Goal: Information Seeking & Learning: Find specific fact

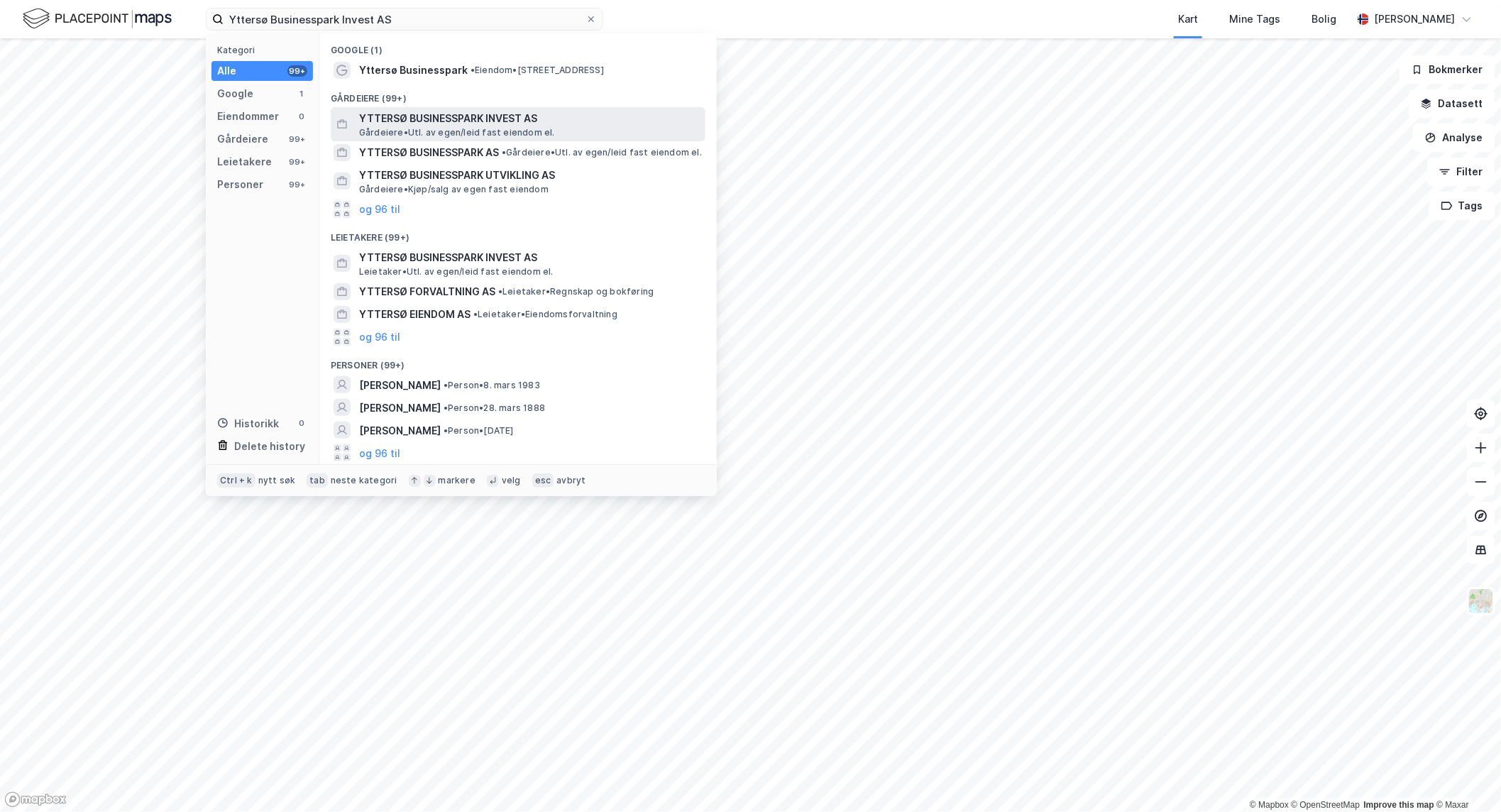
click at [415, 116] on span "YTTERSØ BUSINESSPARK INVEST AS" at bounding box center [529, 118] width 341 height 17
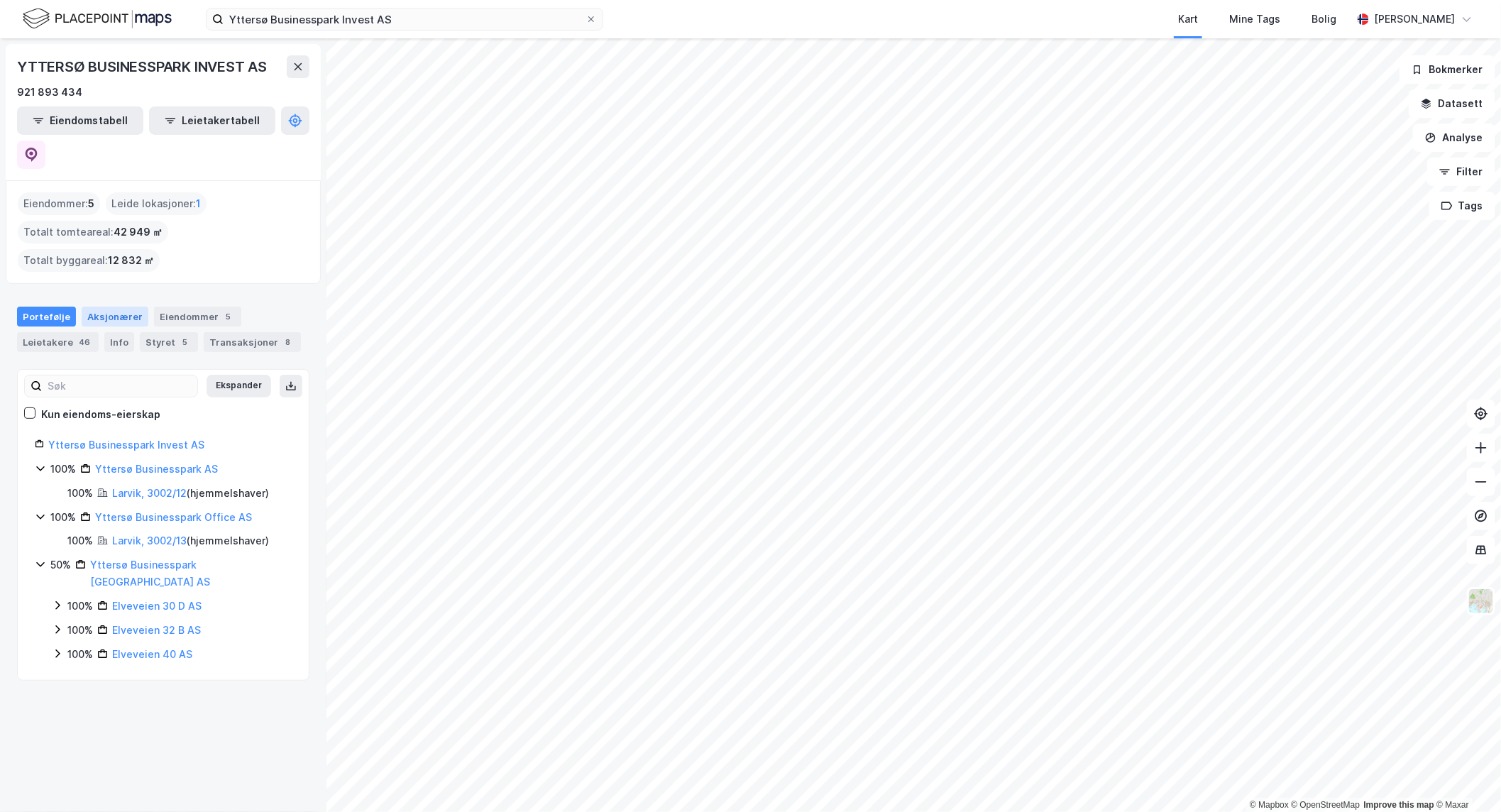
click at [102, 307] on div "Aksjonærer" at bounding box center [114, 316] width 67 height 19
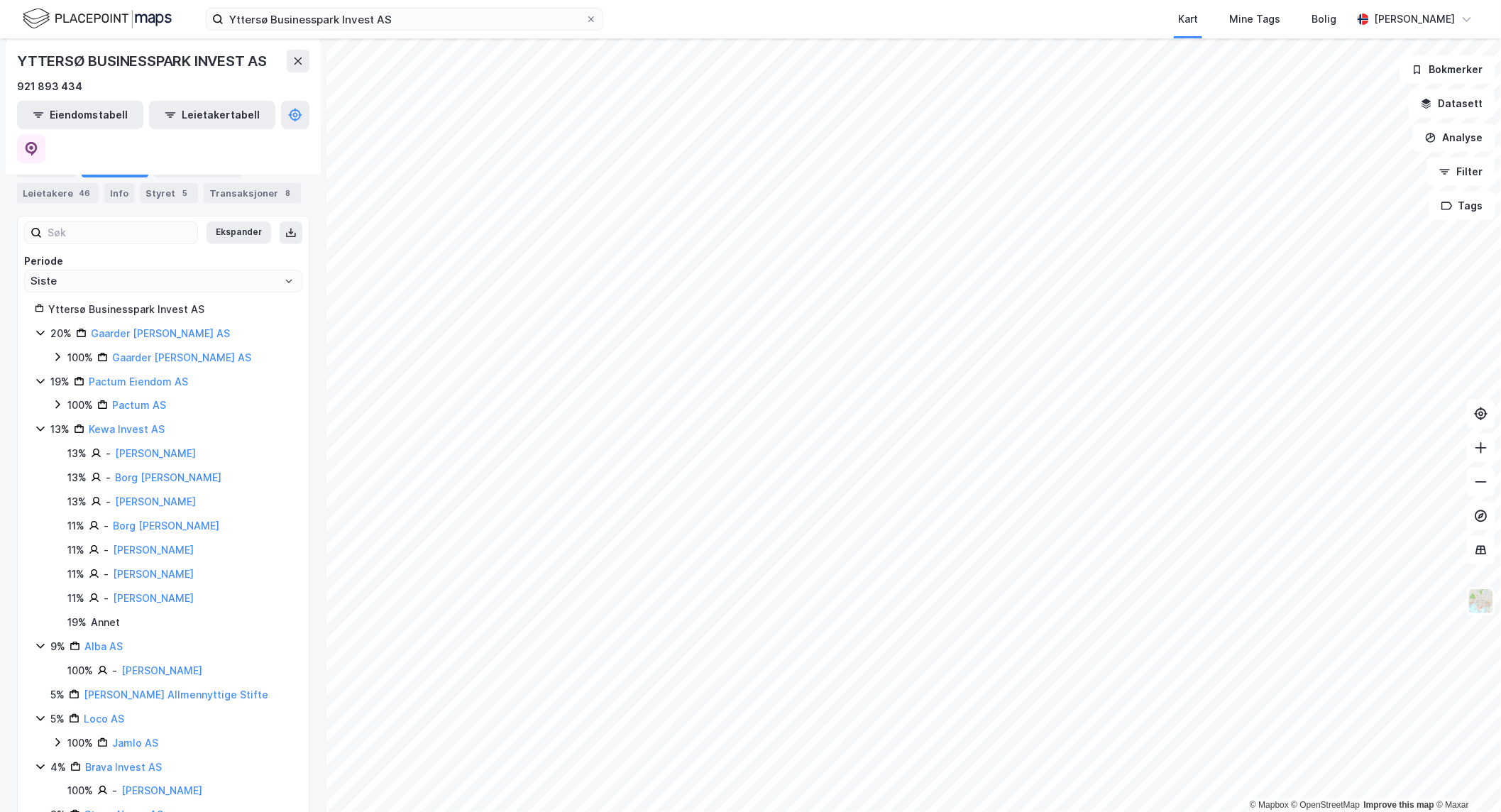
scroll to position [151, 0]
click at [52, 352] on icon at bounding box center [57, 358] width 12 height 12
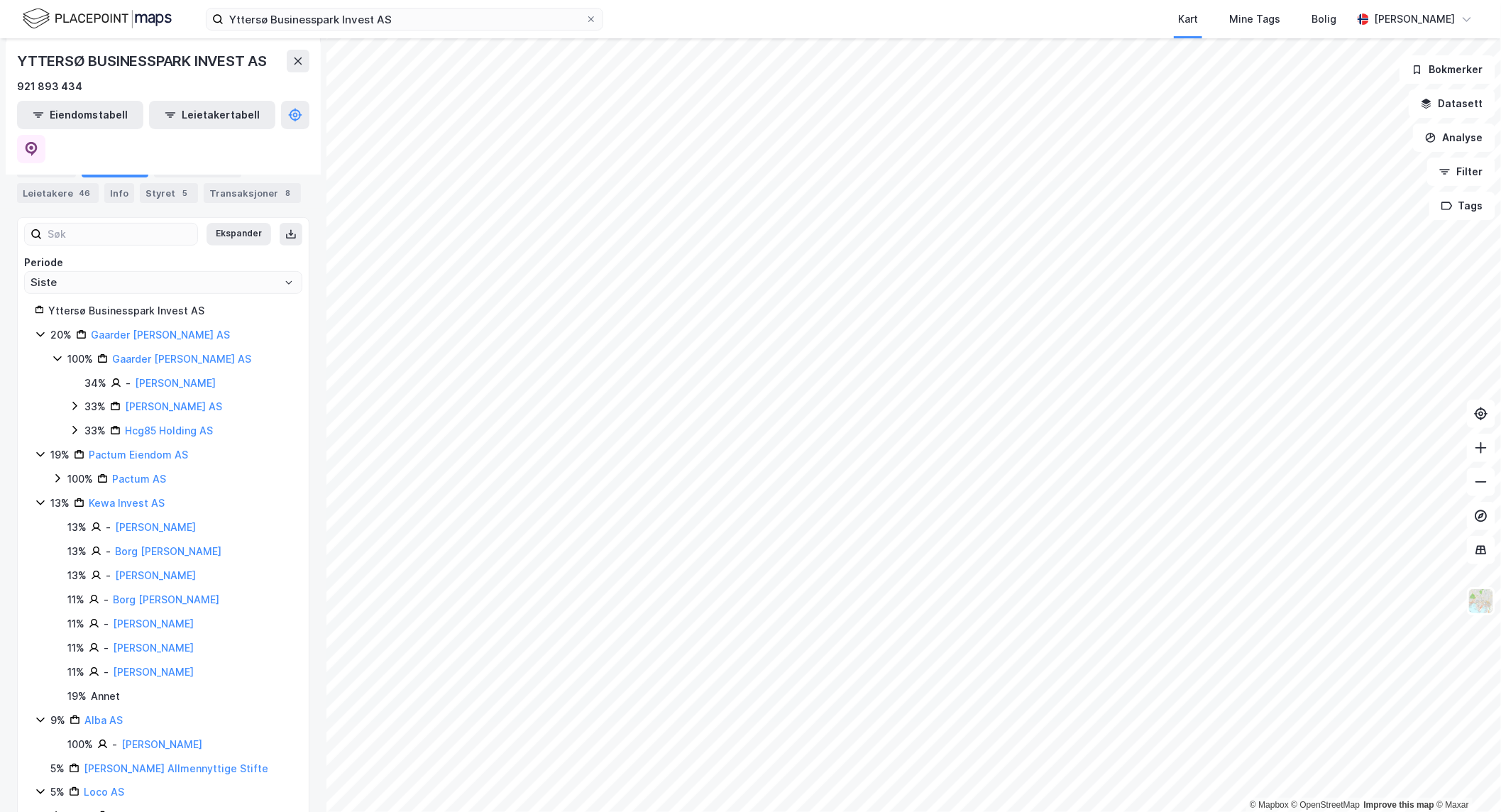
click at [52, 352] on icon at bounding box center [57, 358] width 12 height 12
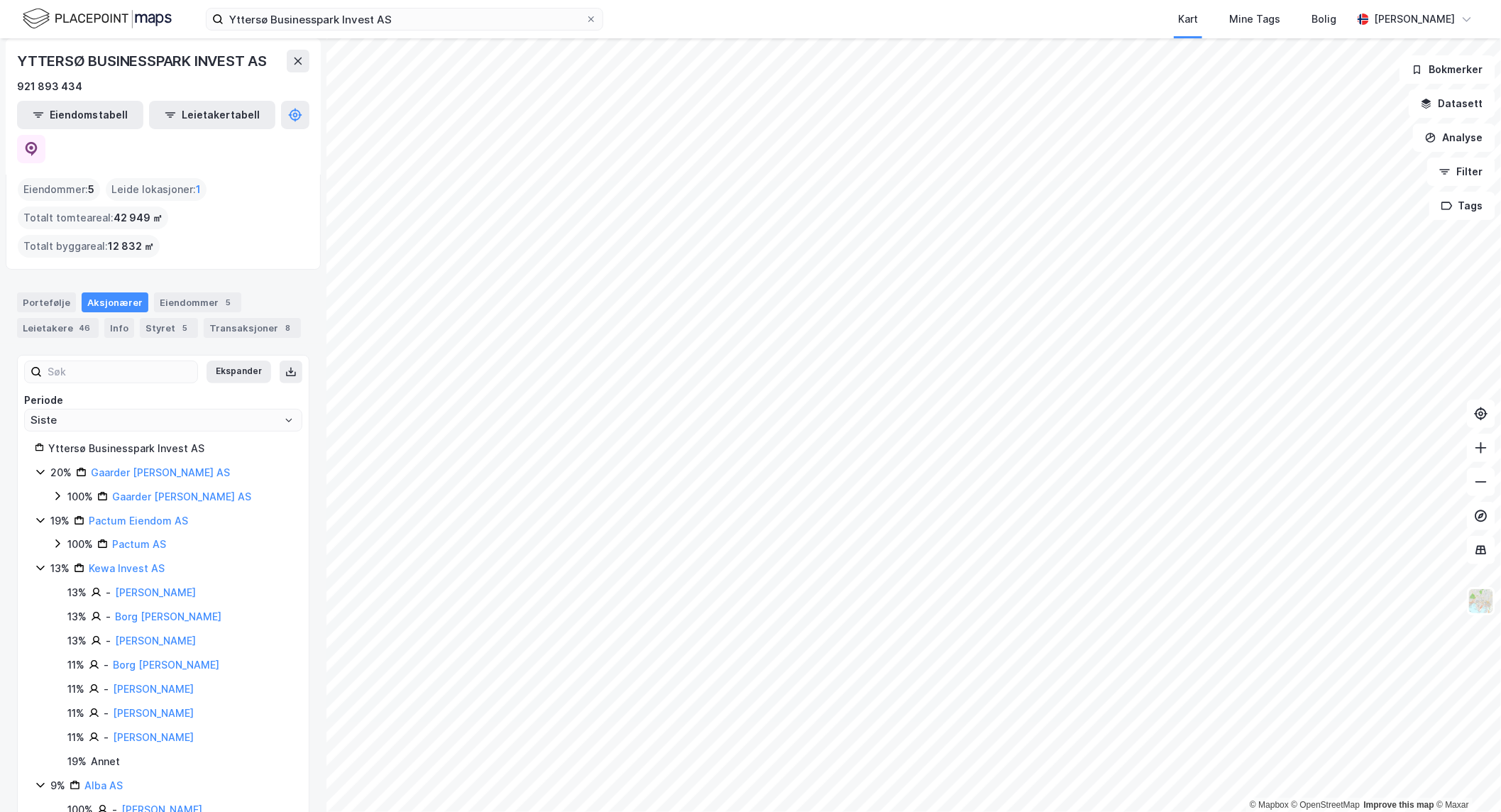
scroll to position [0, 0]
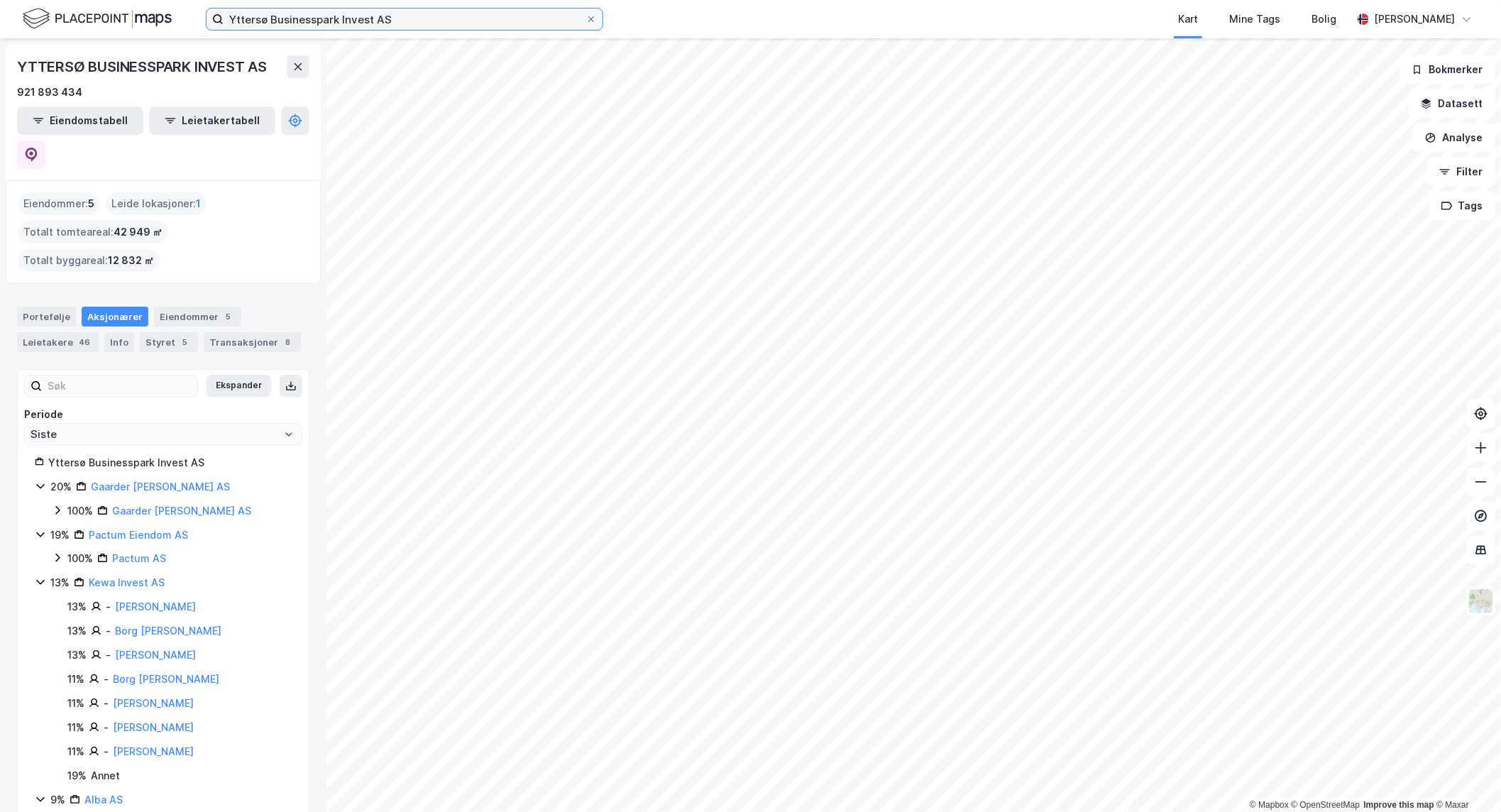
drag, startPoint x: 430, startPoint y: 16, endPoint x: -805, endPoint y: 59, distance: 1235.7
click at [0, 59] on html "Yttersø Businesspark Invest AS Kart Mine Tags Bolig [PERSON_NAME] © Mapbox © Op…" at bounding box center [750, 406] width 1501 height 812
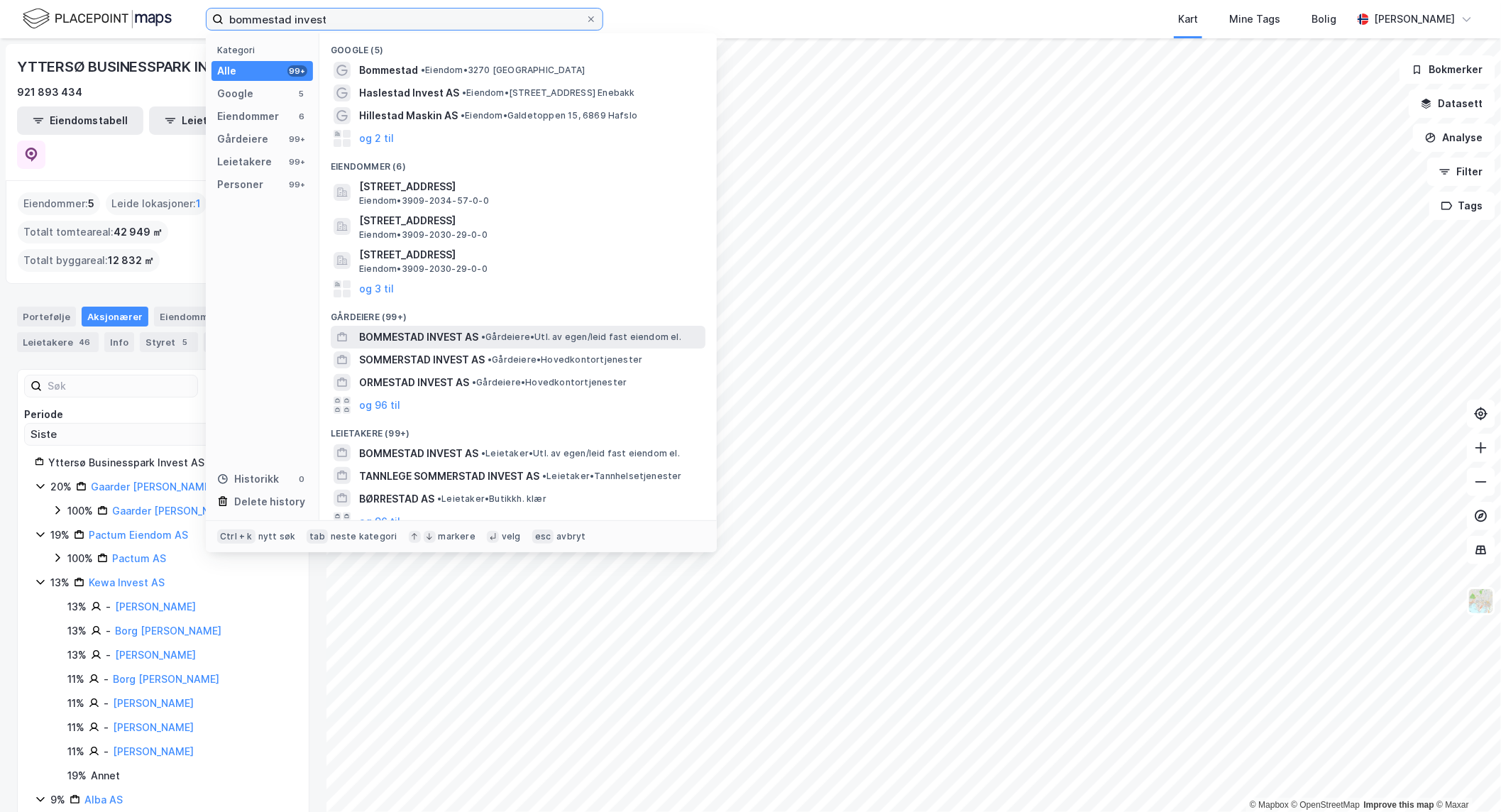
type input "bommestad invest"
click at [438, 329] on span "BOMMESTAD INVEST AS" at bounding box center [418, 338] width 119 height 17
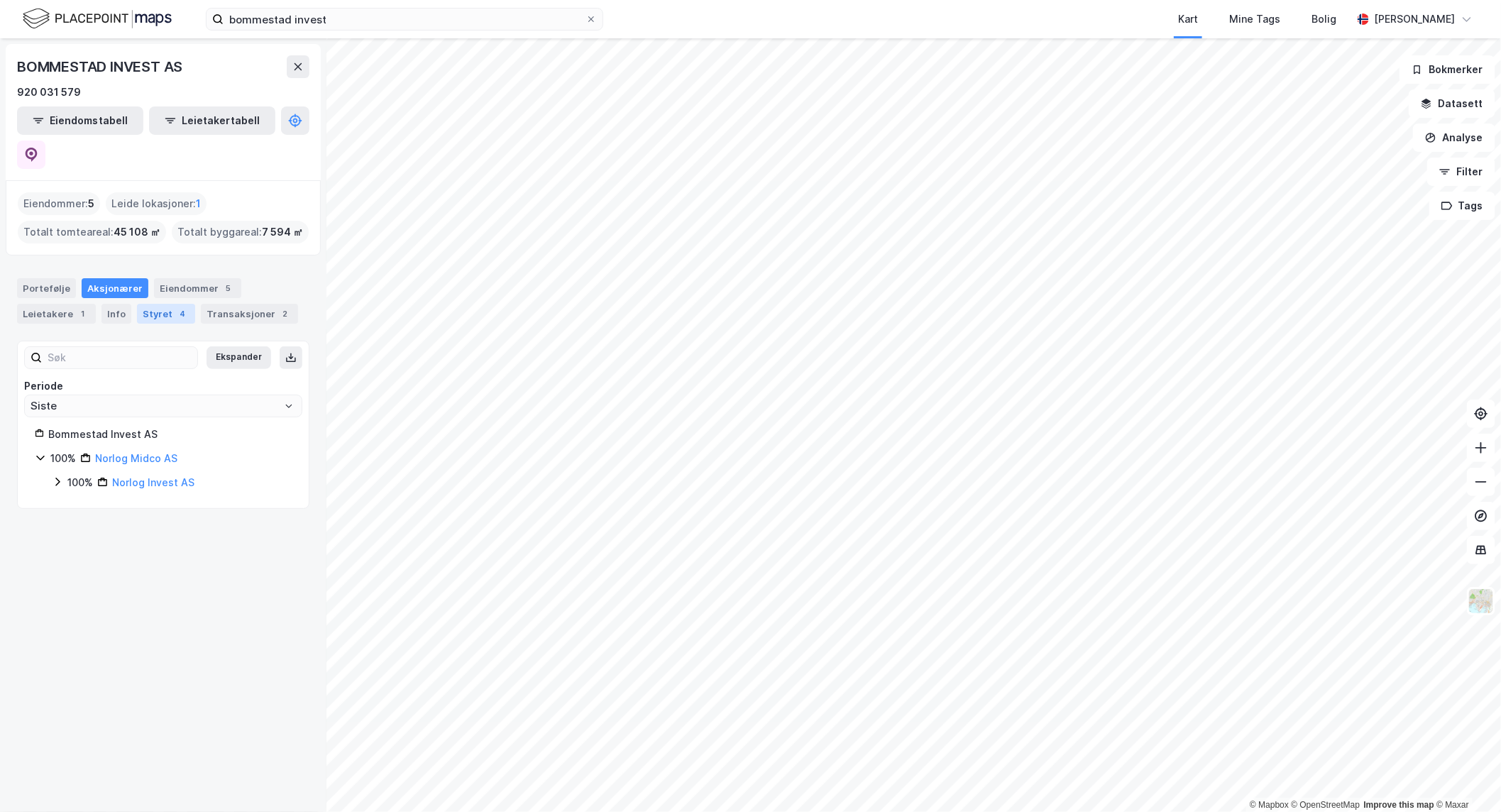
click at [165, 304] on div "Styret 4" at bounding box center [166, 313] width 58 height 19
